Goal: Information Seeking & Learning: Learn about a topic

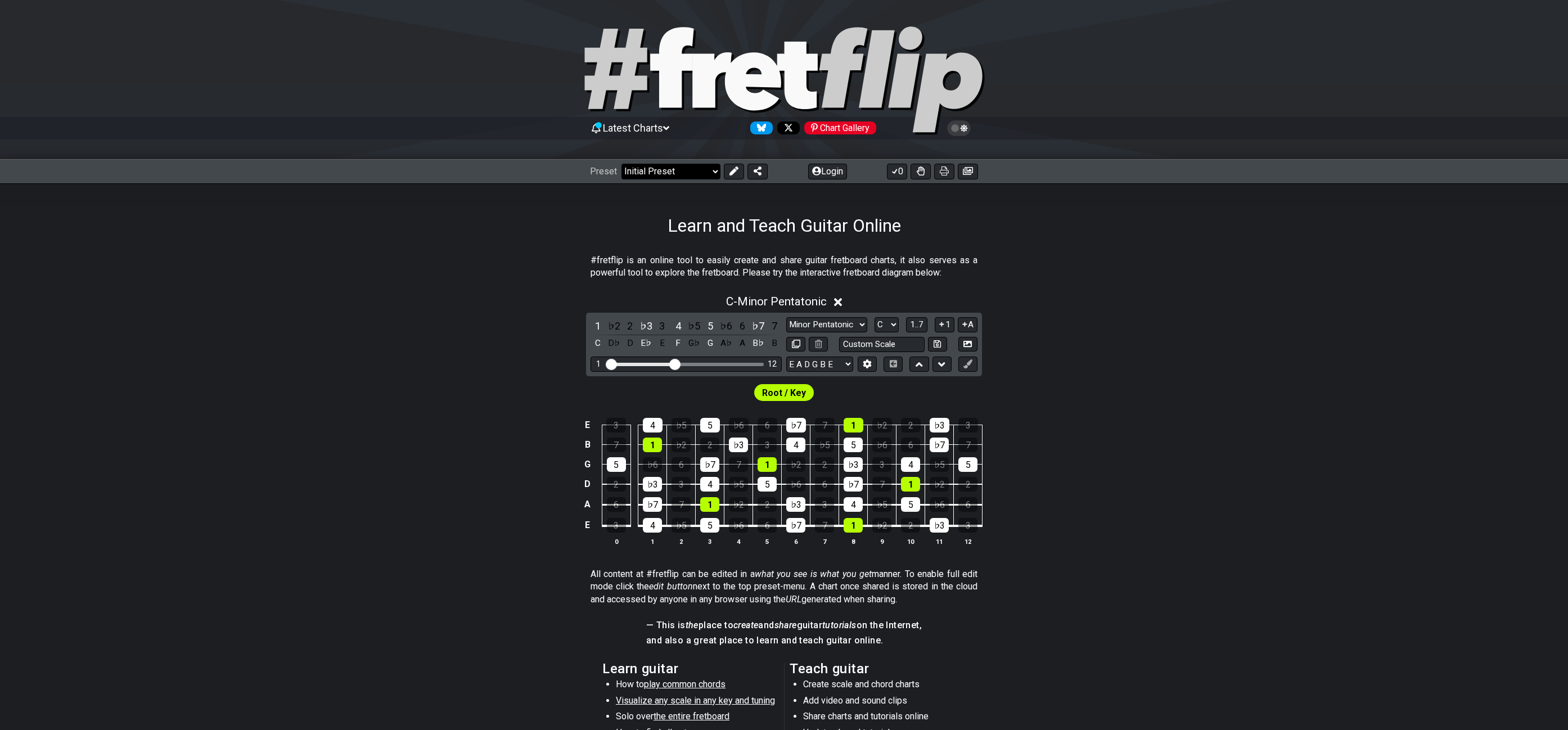
click at [1321, 338] on div "C - Minor Pentatonic 1 ♭2 2 ♭3 3 4 ♭5 5 ♭6 6 ♭7 7 C D♭ D E♭ E F G♭ G A♭ A B♭ B …" at bounding box center [784, 425] width 1568 height 273
click at [1332, 347] on div "C - Minor Pentatonic 1 ♭2 2 ♭3 3 4 ♭5 5 ♭6 6 ♭7 7 C D♭ D E♭ E F G♭ G A♭ A B♭ B …" at bounding box center [784, 425] width 1568 height 273
select select "/template"
select select "A"
select select "Root"
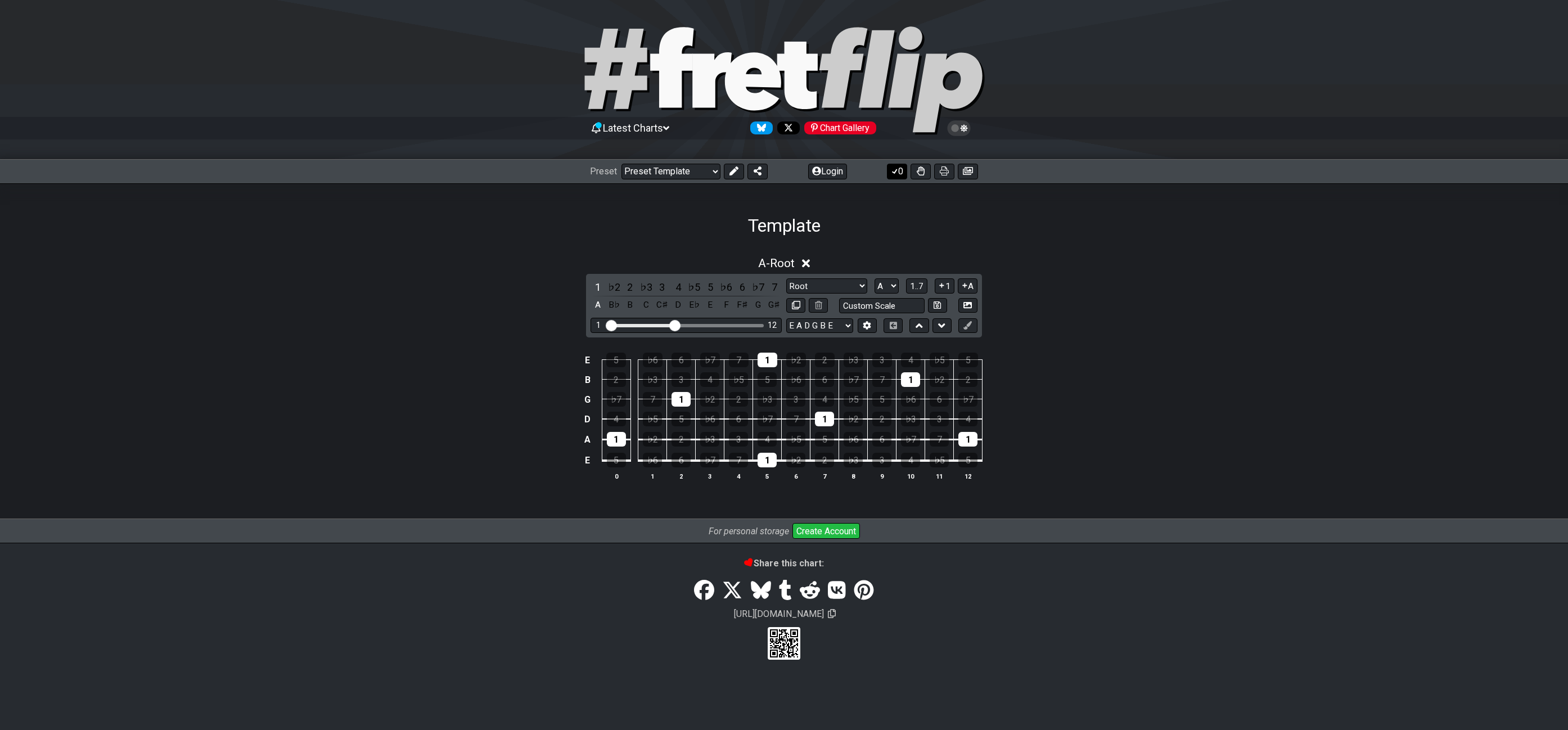
click at [897, 168] on icon at bounding box center [895, 171] width 11 height 9
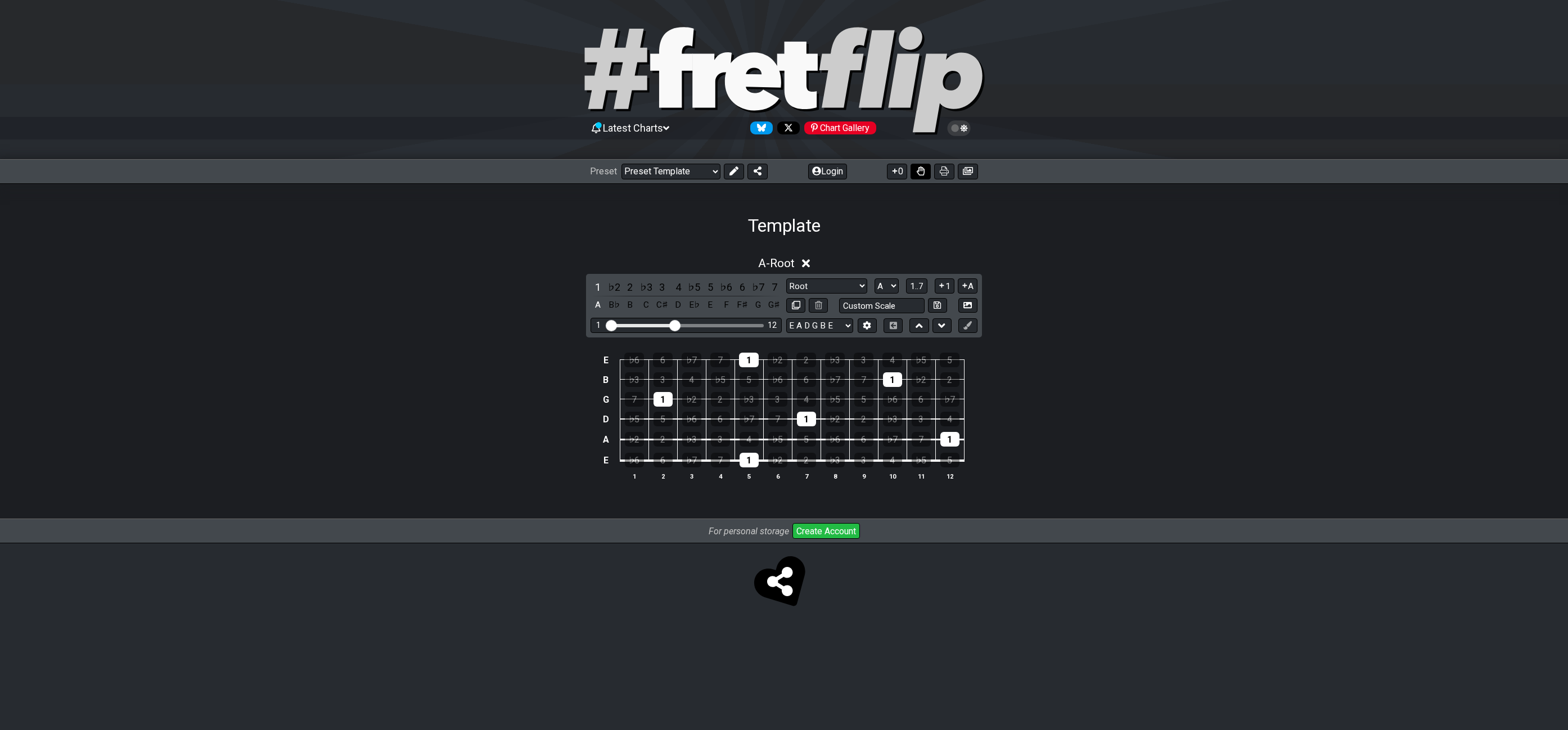
click at [920, 168] on icon at bounding box center [920, 171] width 8 height 9
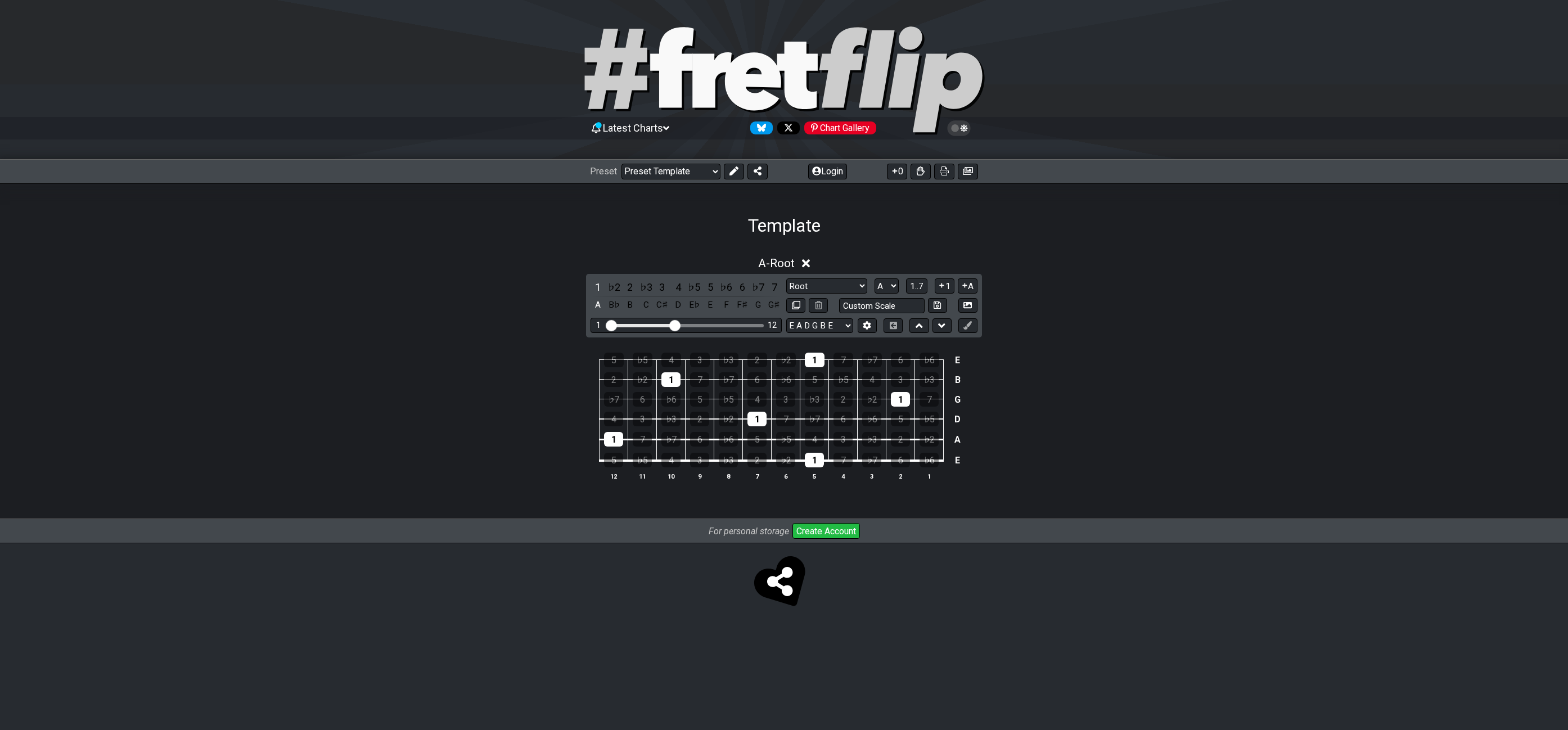
click at [1091, 373] on div "5 ♭5 4 3 ♭3 2 ♭2 1 7 ♭7 6 ♭6 E 2 ♭2 1 7 ♭7 6 ♭6 5 ♭5 4 3 ♭3 B ♭7 6 ♭6 5 ♭5 4 3 …" at bounding box center [784, 417] width 1568 height 158
click at [903, 405] on div "1" at bounding box center [900, 399] width 19 height 15
click at [812, 465] on div "1" at bounding box center [814, 459] width 19 height 15
select select "C"
click at [672, 423] on div "1" at bounding box center [670, 419] width 19 height 15
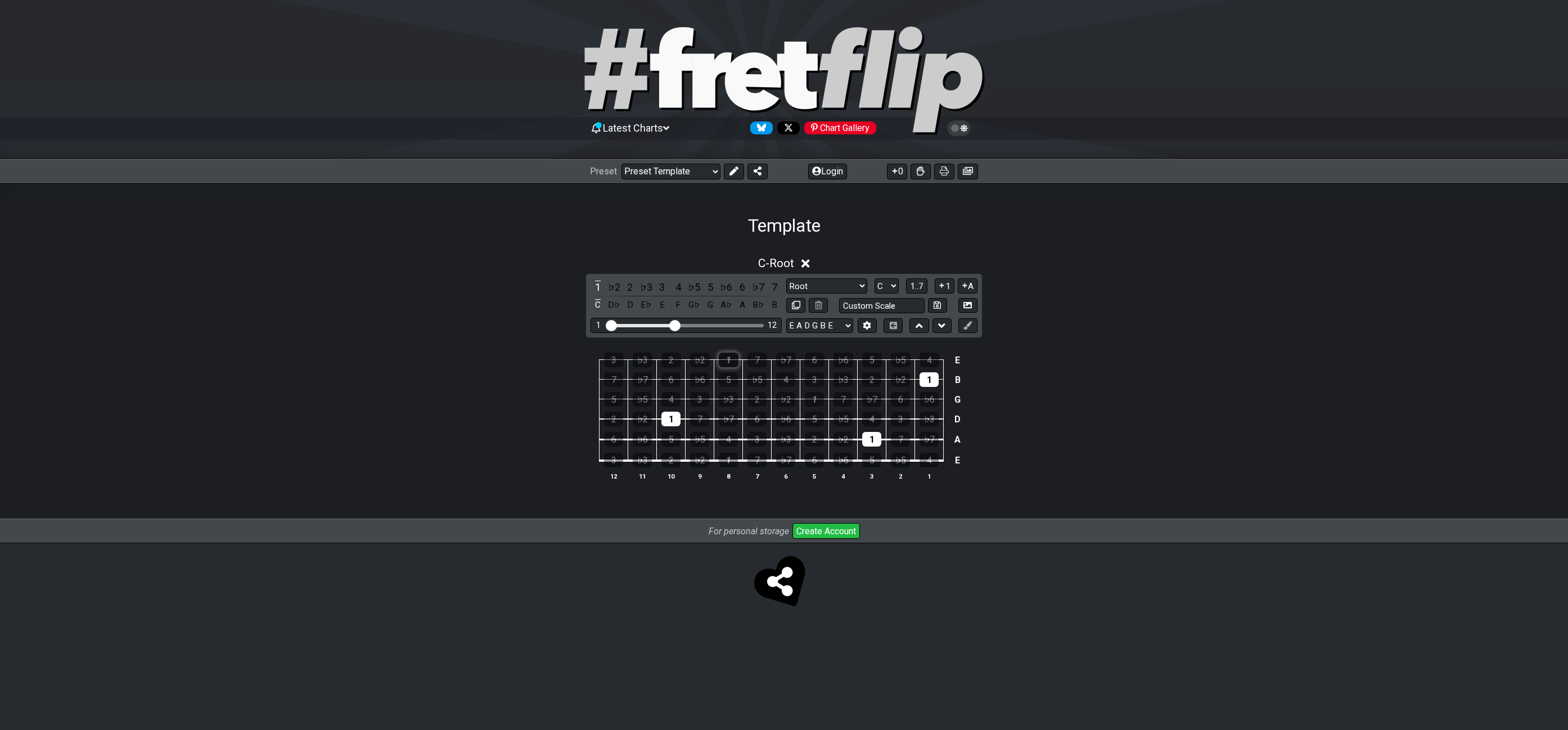
click at [724, 359] on div "1" at bounding box center [729, 359] width 20 height 15
click at [873, 434] on div "1" at bounding box center [871, 439] width 19 height 15
click at [922, 376] on div "1" at bounding box center [929, 379] width 19 height 15
click at [665, 414] on div "1" at bounding box center [670, 419] width 19 height 15
drag, startPoint x: 818, startPoint y: 424, endPoint x: 827, endPoint y: 419, distance: 10.3
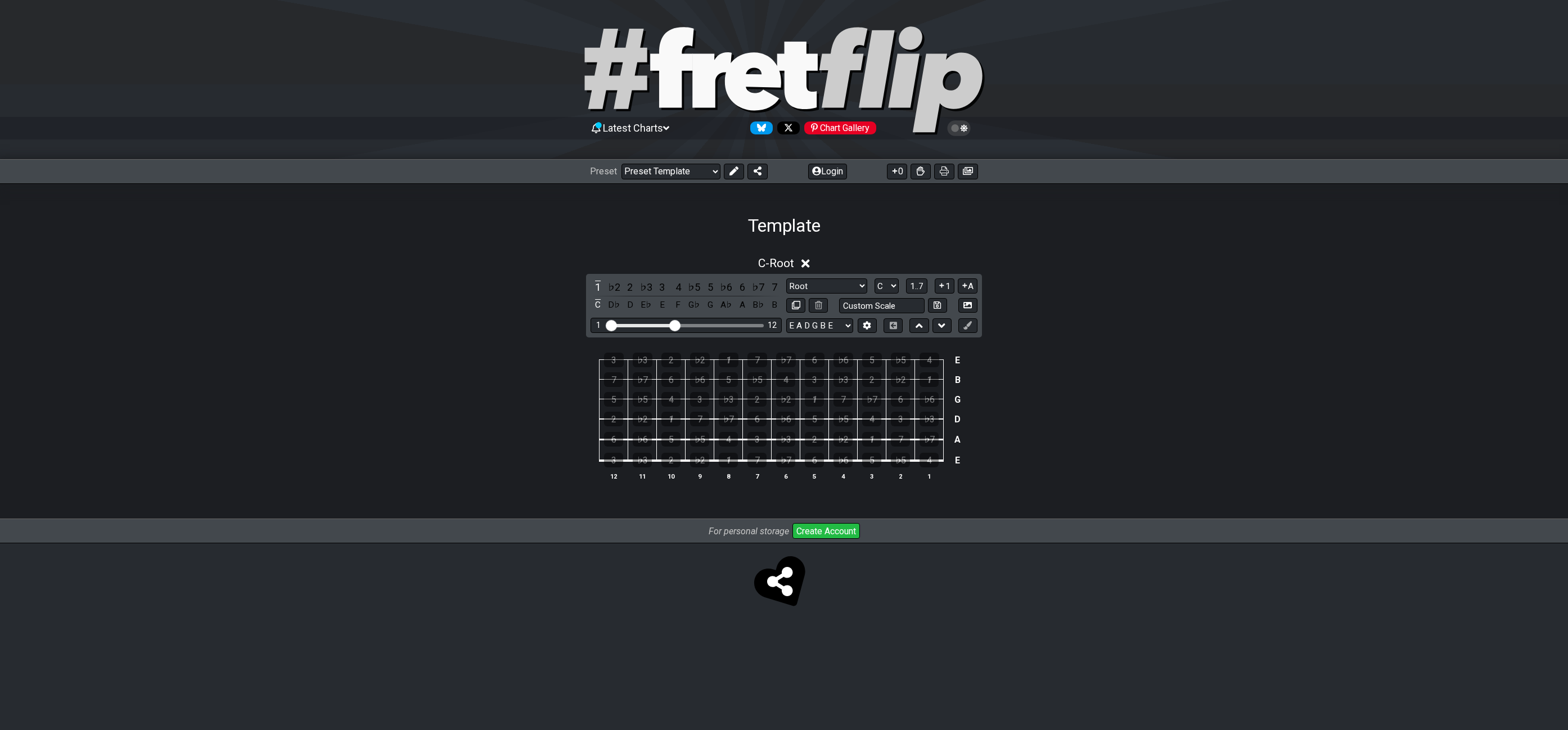
click at [818, 424] on div "5" at bounding box center [814, 419] width 19 height 15
click at [870, 401] on div "♭7" at bounding box center [871, 399] width 19 height 15
click at [875, 381] on div "2" at bounding box center [871, 379] width 19 height 15
click at [729, 423] on div "♭7" at bounding box center [728, 419] width 19 height 15
click at [759, 402] on div "2" at bounding box center [756, 399] width 19 height 15
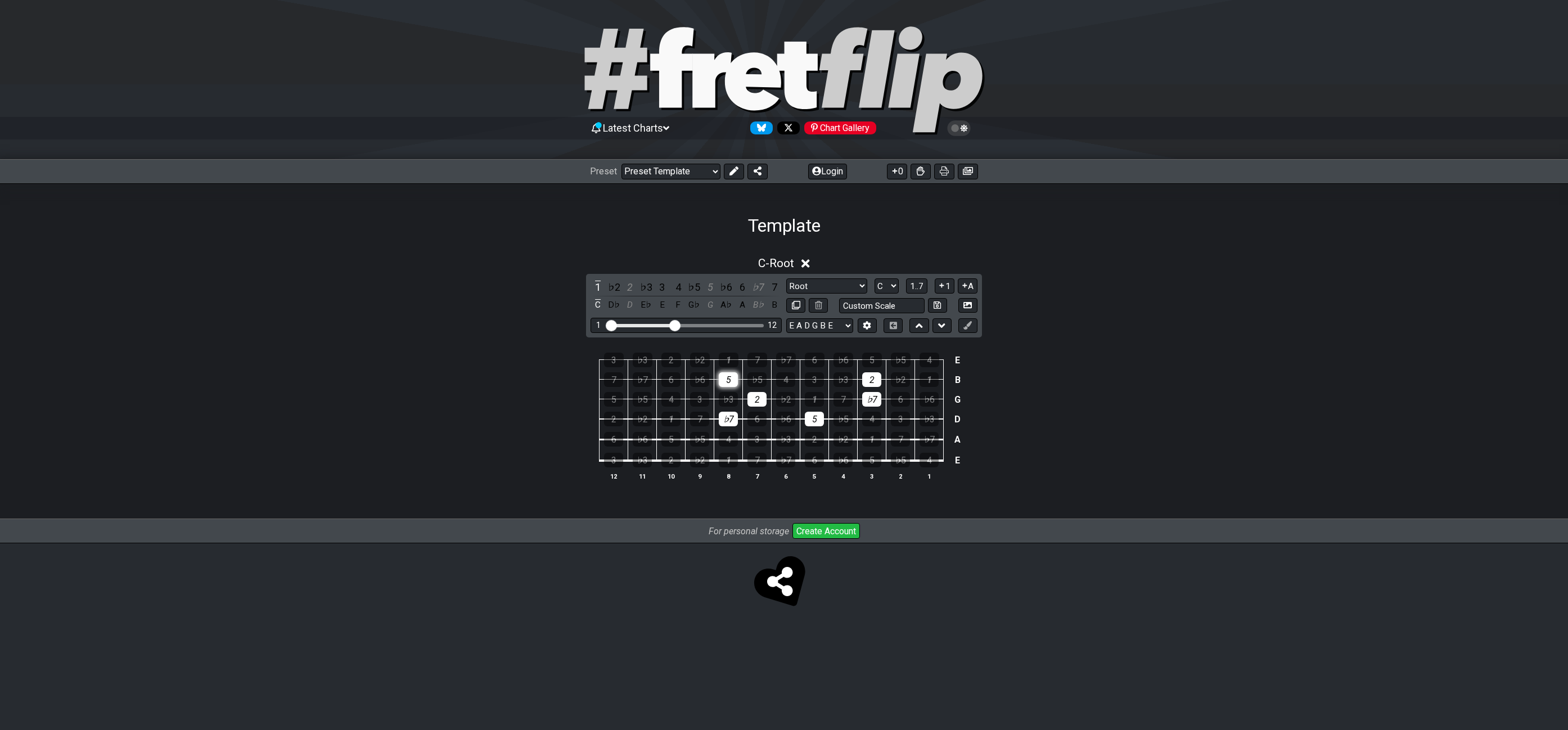
click at [725, 378] on div "5" at bounding box center [728, 379] width 19 height 15
